Goal: Task Accomplishment & Management: Use online tool/utility

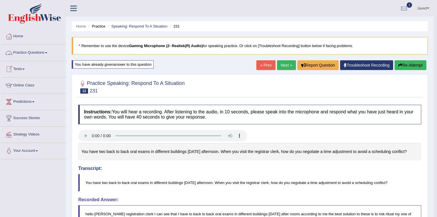
click at [22, 67] on link "Tests" at bounding box center [32, 68] width 65 height 14
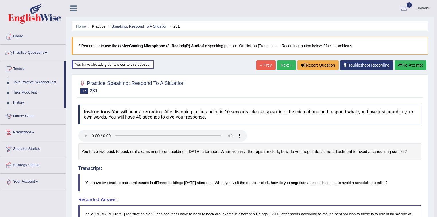
click at [23, 82] on link "Take Practice Sectional Test" at bounding box center [38, 82] width 54 height 10
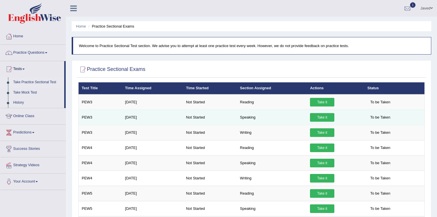
click at [322, 117] on link "Take it" at bounding box center [322, 117] width 24 height 9
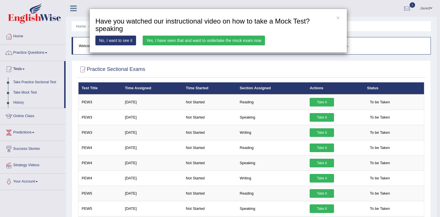
click at [182, 41] on link "Yes, I have seen that and want to undertake the mock exam now" at bounding box center [204, 41] width 122 height 10
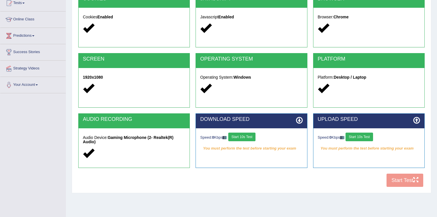
scroll to position [84, 0]
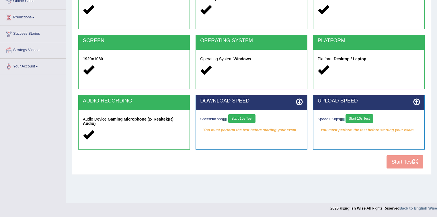
click at [251, 118] on button "Start 10s Test" at bounding box center [241, 118] width 27 height 9
click at [368, 115] on button "Start 10s Test" at bounding box center [358, 118] width 27 height 9
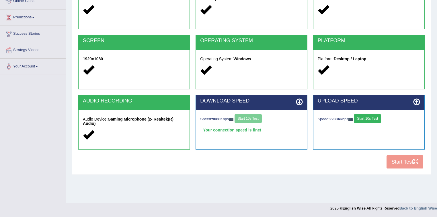
click at [374, 120] on button "Start 10s Test" at bounding box center [366, 118] width 27 height 9
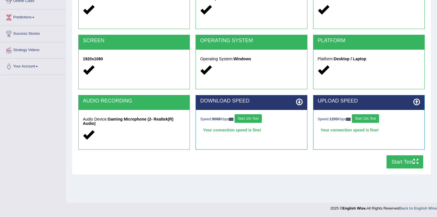
click at [401, 161] on button "Start Test" at bounding box center [404, 161] width 37 height 13
